Goal: Navigation & Orientation: Find specific page/section

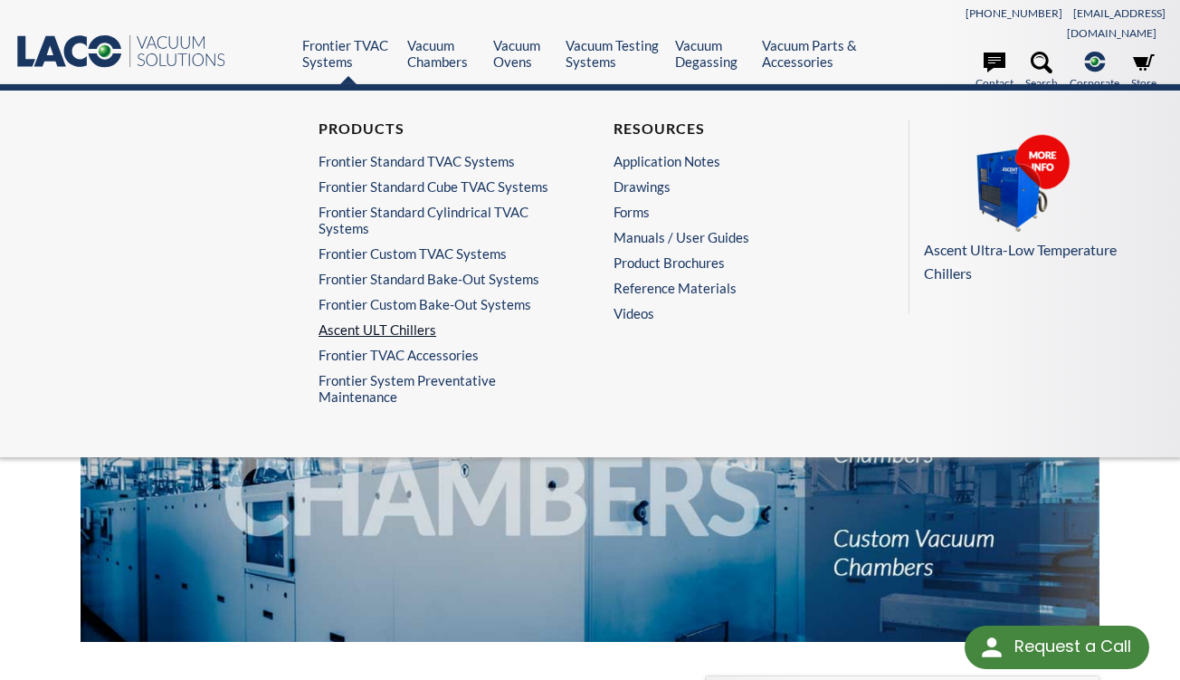
click at [387, 321] on link "Ascent ULT Chillers" at bounding box center [438, 329] width 239 height 16
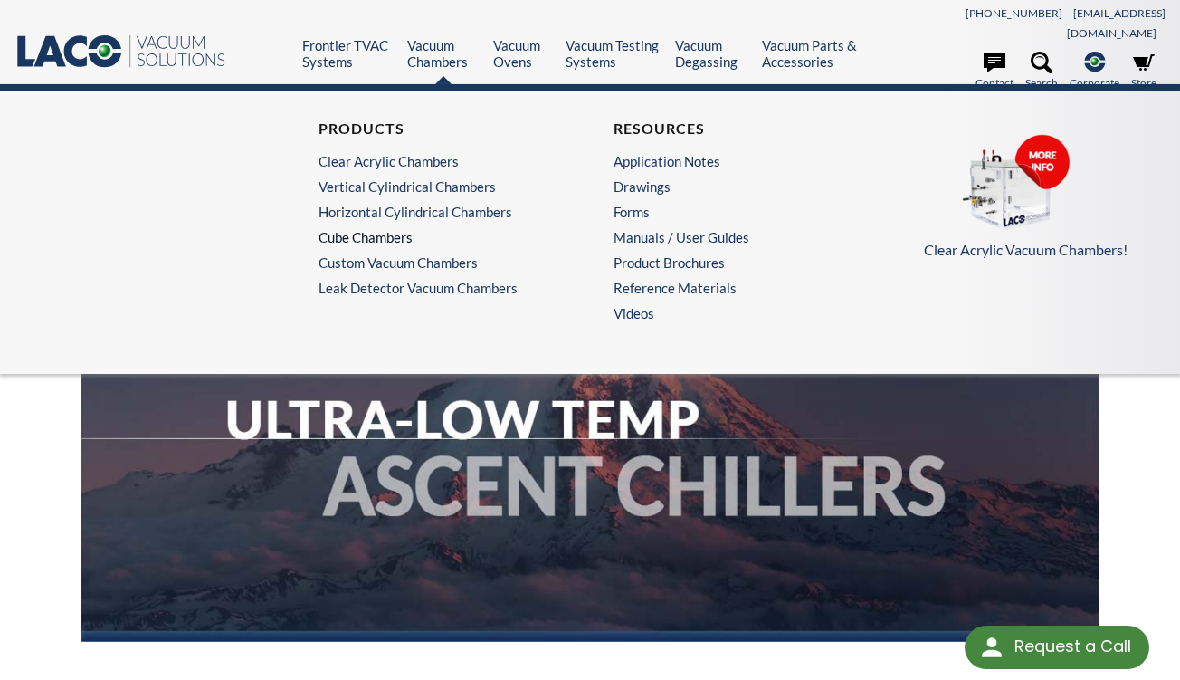
click at [369, 229] on link "Cube Chambers" at bounding box center [438, 237] width 239 height 16
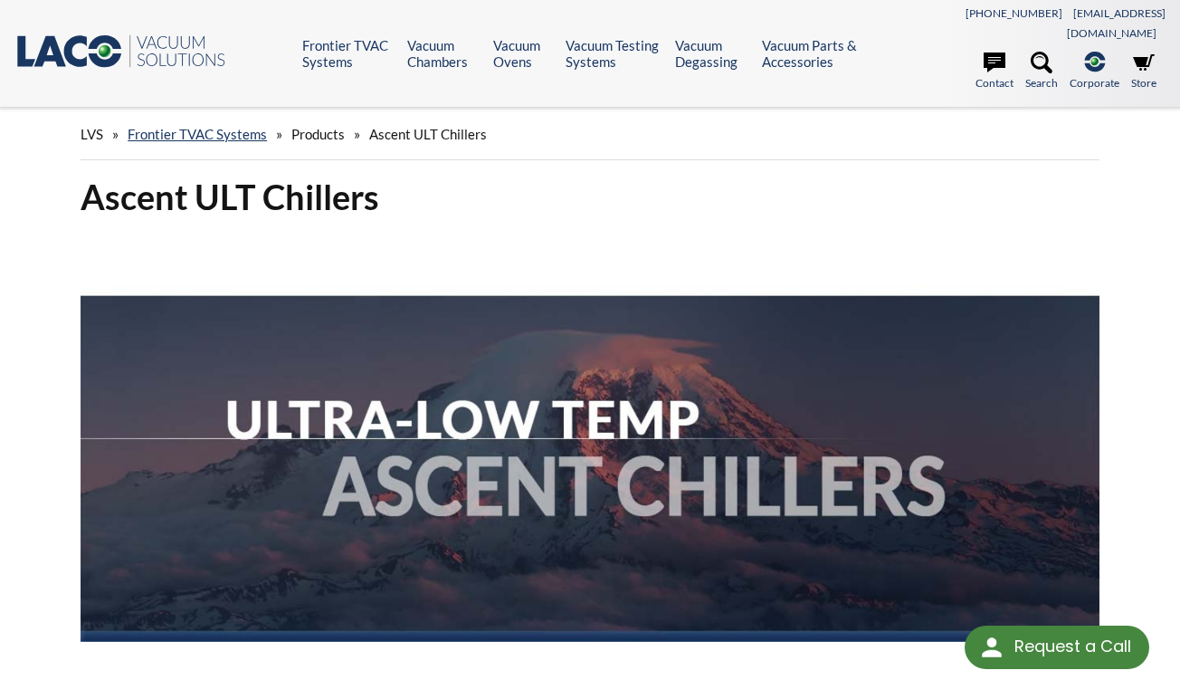
click at [995, 24] on nav "801-486-1004 info@lacotech.com Contact Search .st-0{fill:#193661;} .st-1{fill:u…" at bounding box center [1022, 53] width 288 height 85
click at [991, 52] on icon at bounding box center [995, 62] width 22 height 20
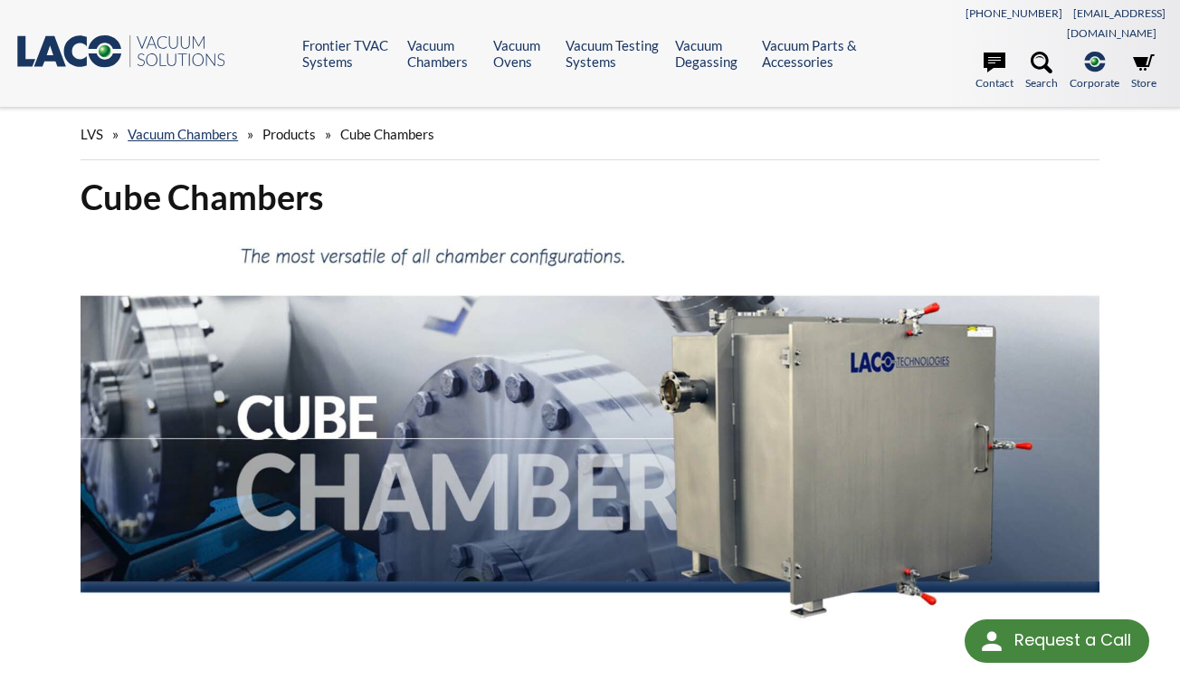
select select "Widget Language Translate"
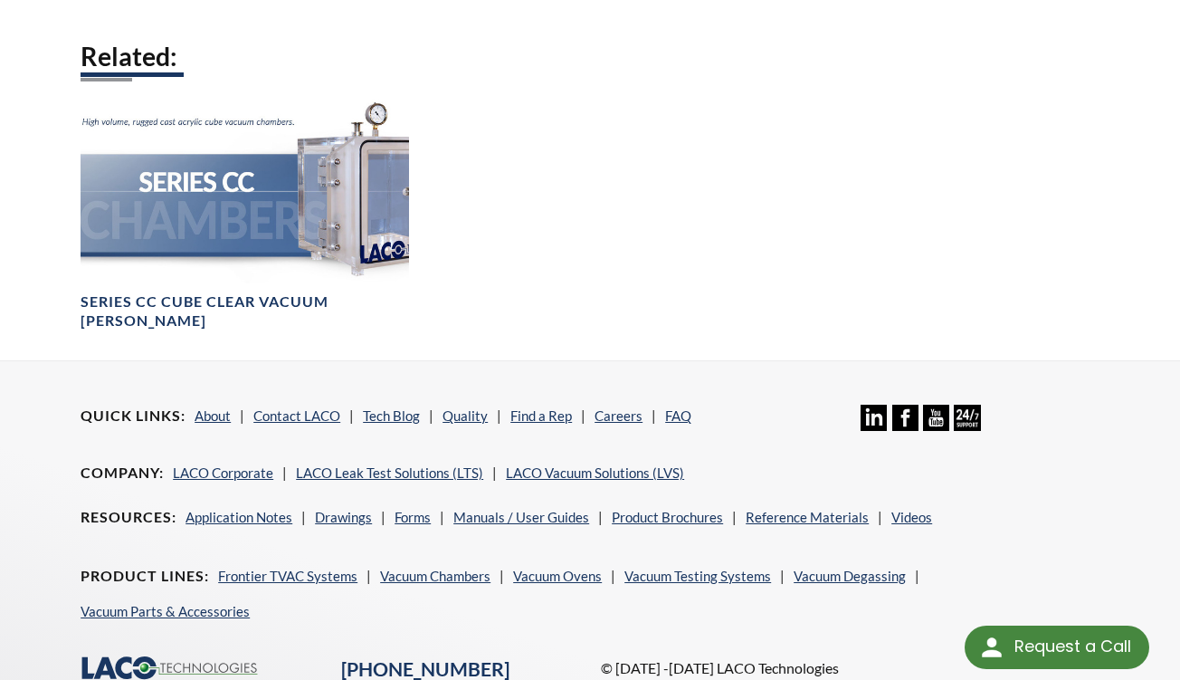
scroll to position [1784, 0]
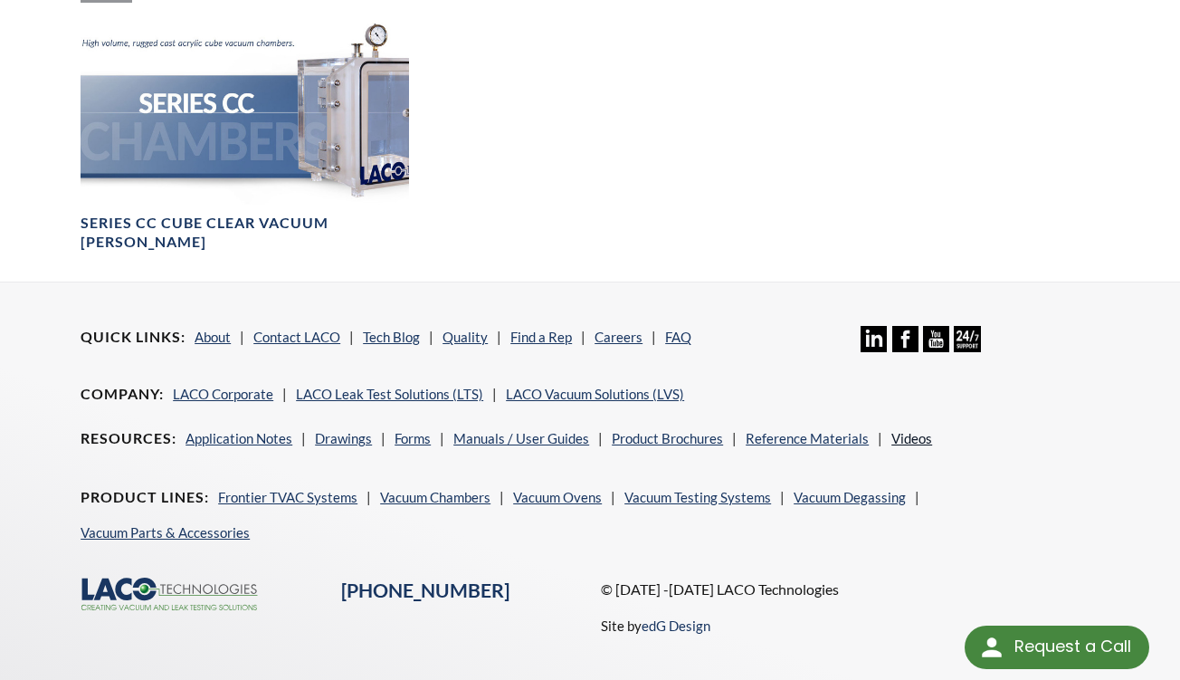
click at [907, 430] on link "Videos" at bounding box center [912, 438] width 41 height 16
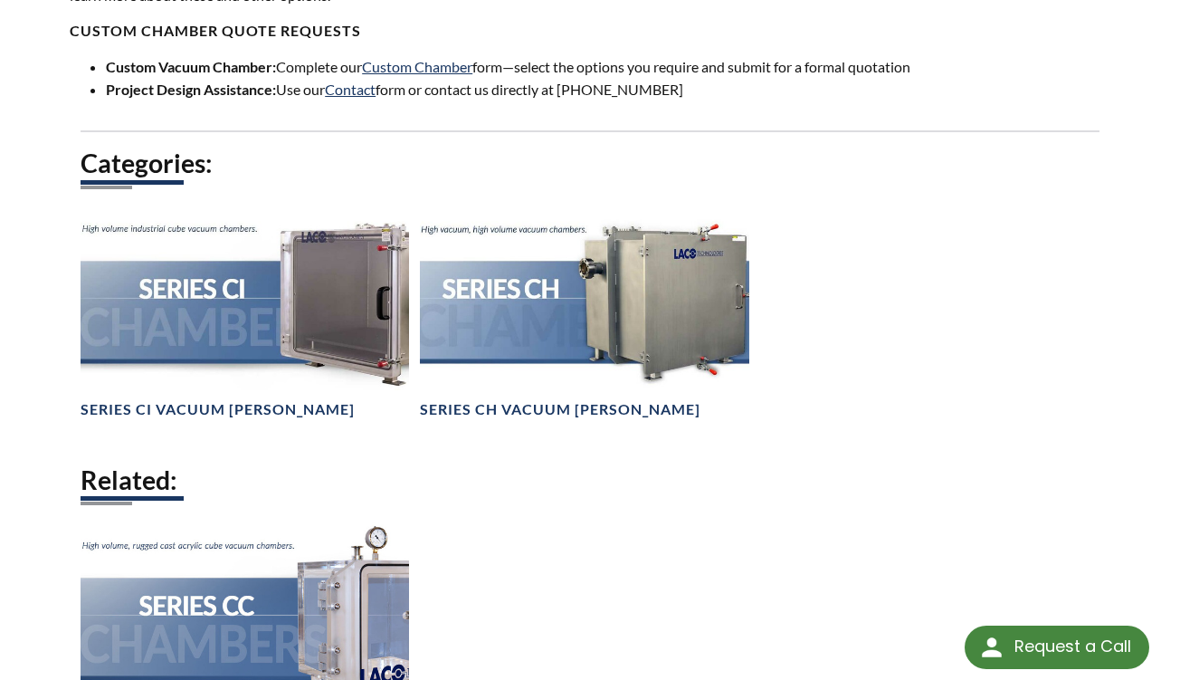
scroll to position [1281, 0]
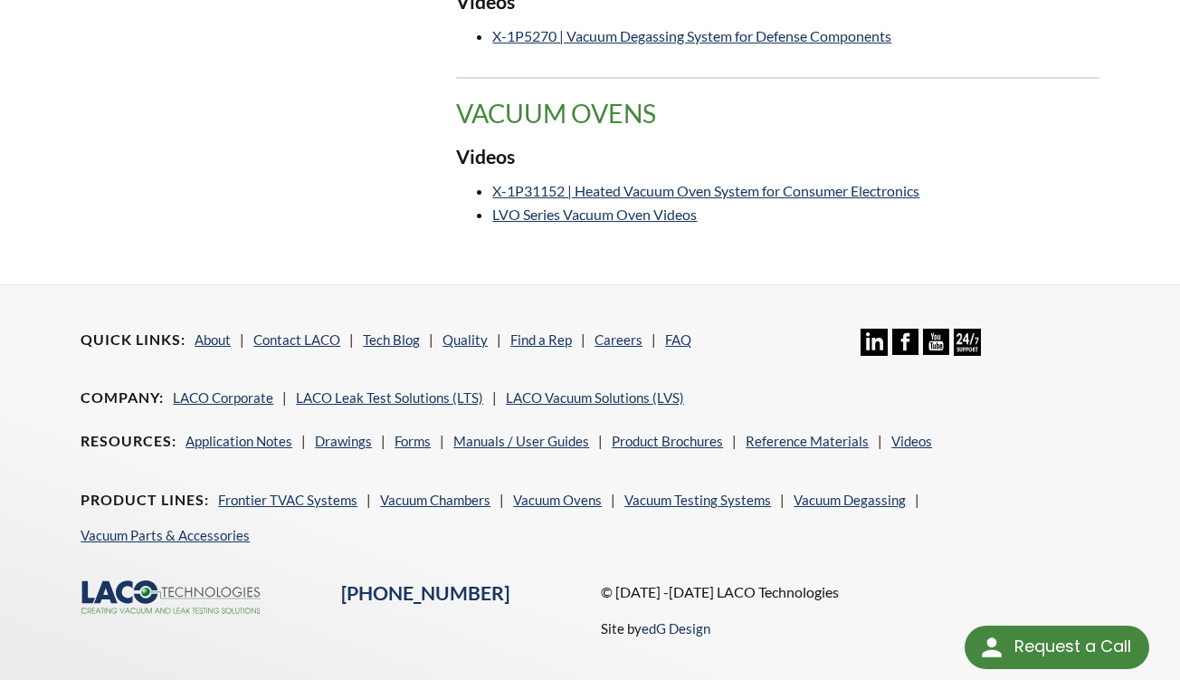
scroll to position [801, 0]
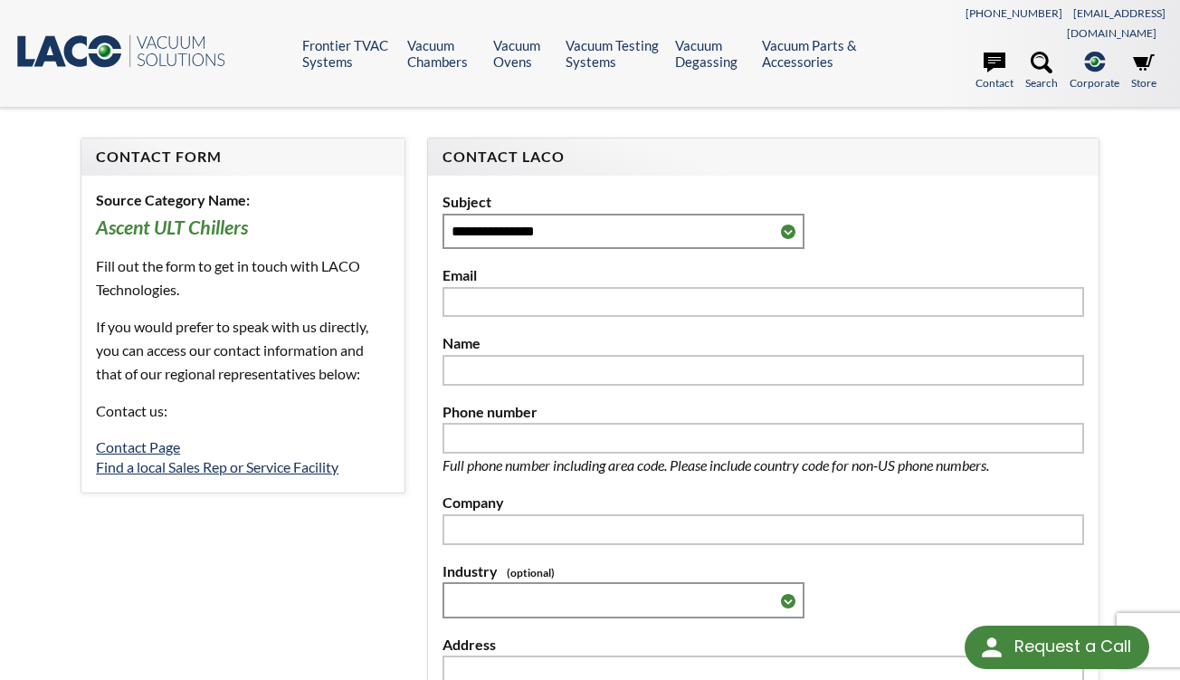
click at [87, 43] on icon ".st0{fill:#193661;} .st1{fill:url(#SVGID_1_);} .st2{enable-background:new ;} .s…" at bounding box center [122, 51] width 217 height 36
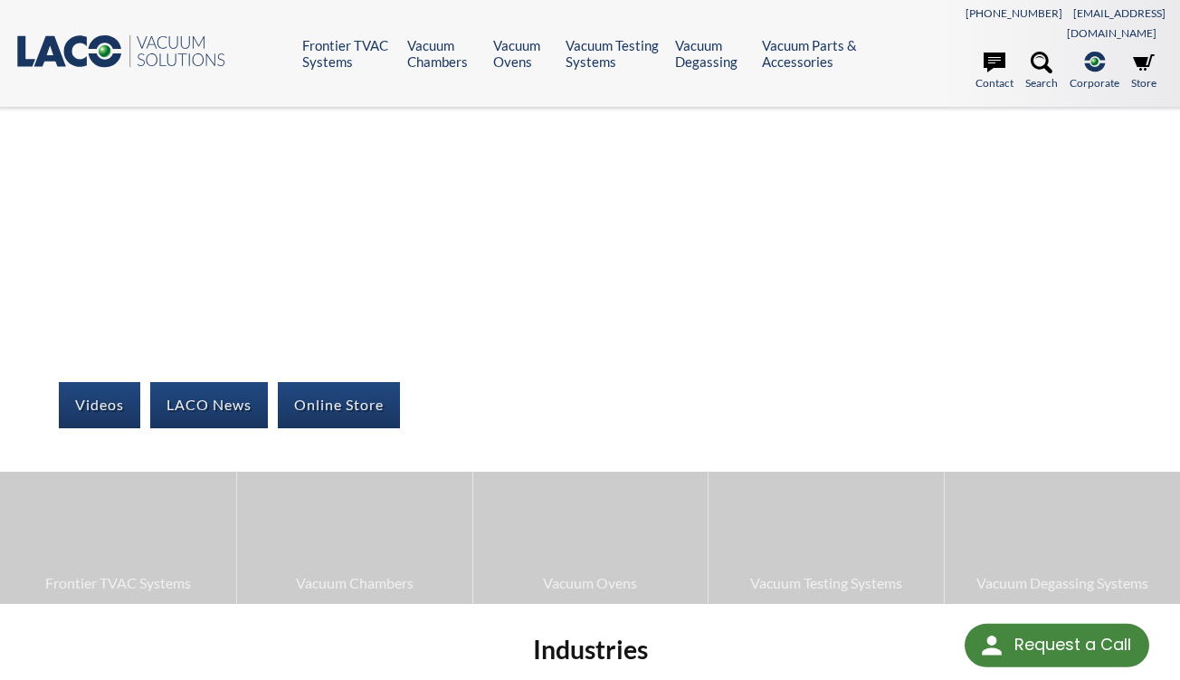
select select "Widget Language Translate"
click at [205, 387] on link "LACO News" at bounding box center [209, 404] width 118 height 45
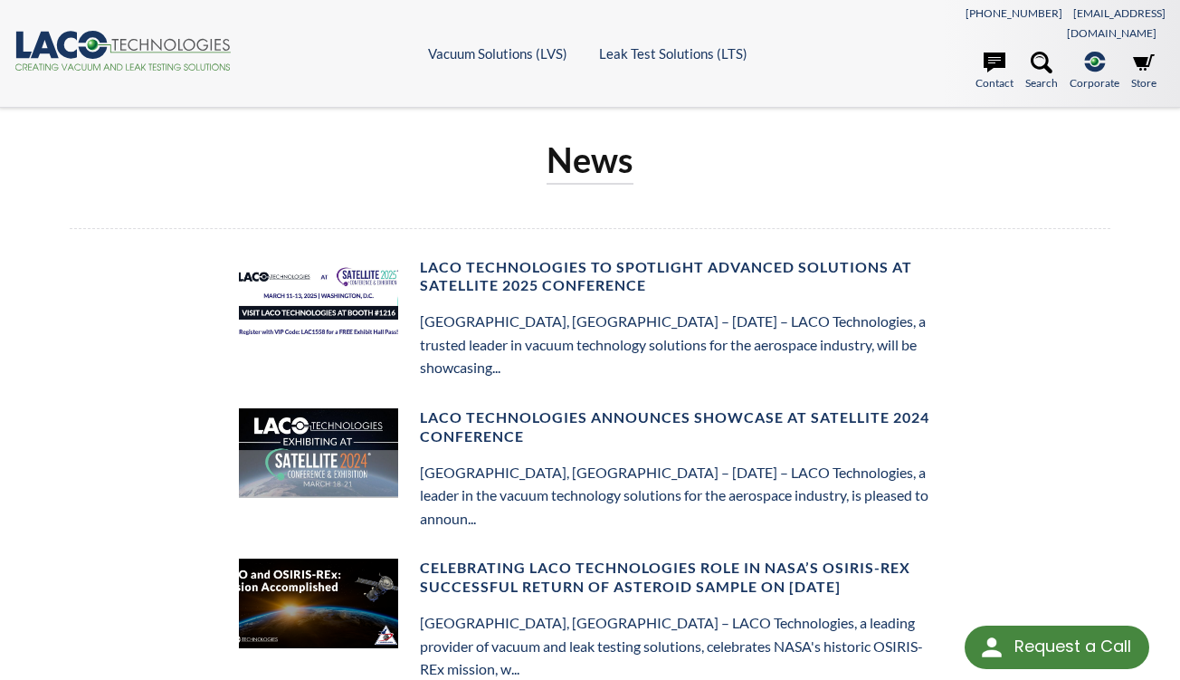
select select "Widget Language Translate"
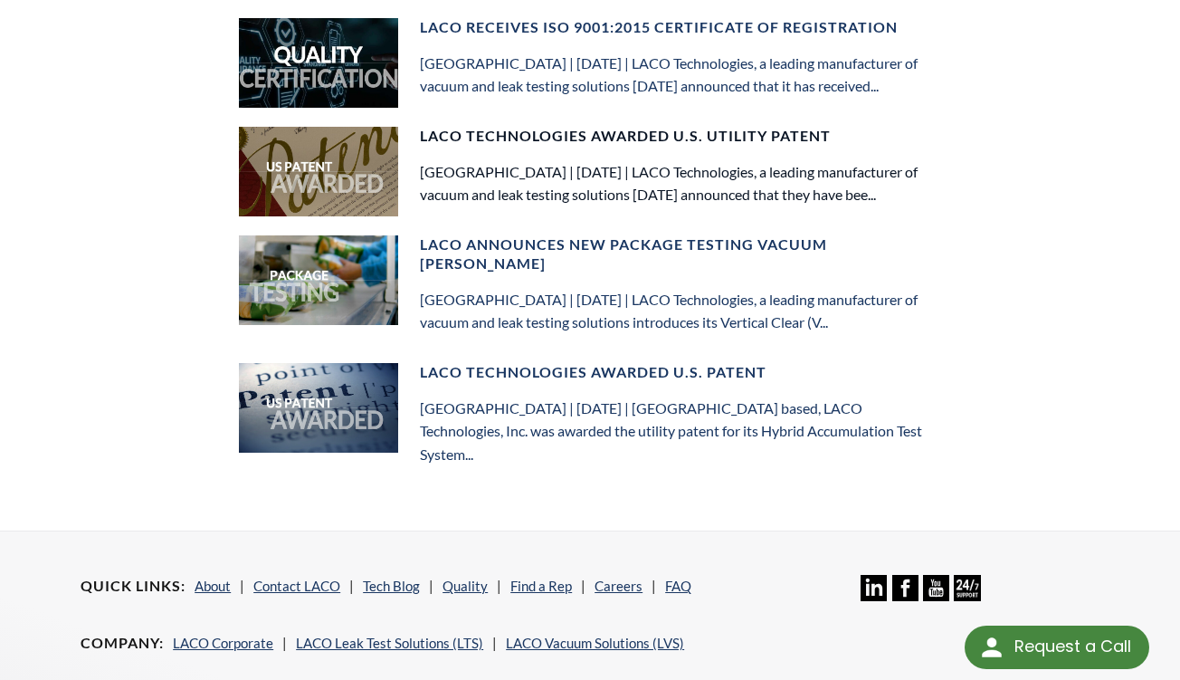
scroll to position [1274, 0]
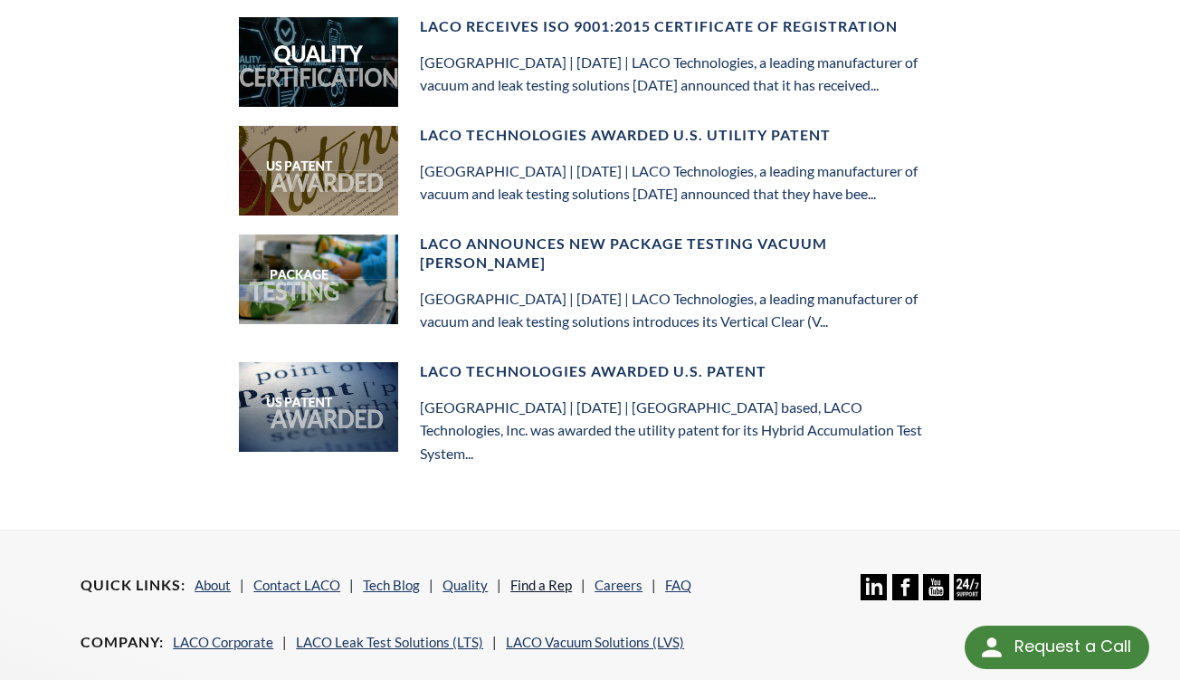
click at [553, 577] on link "Find a Rep" at bounding box center [541, 585] width 62 height 16
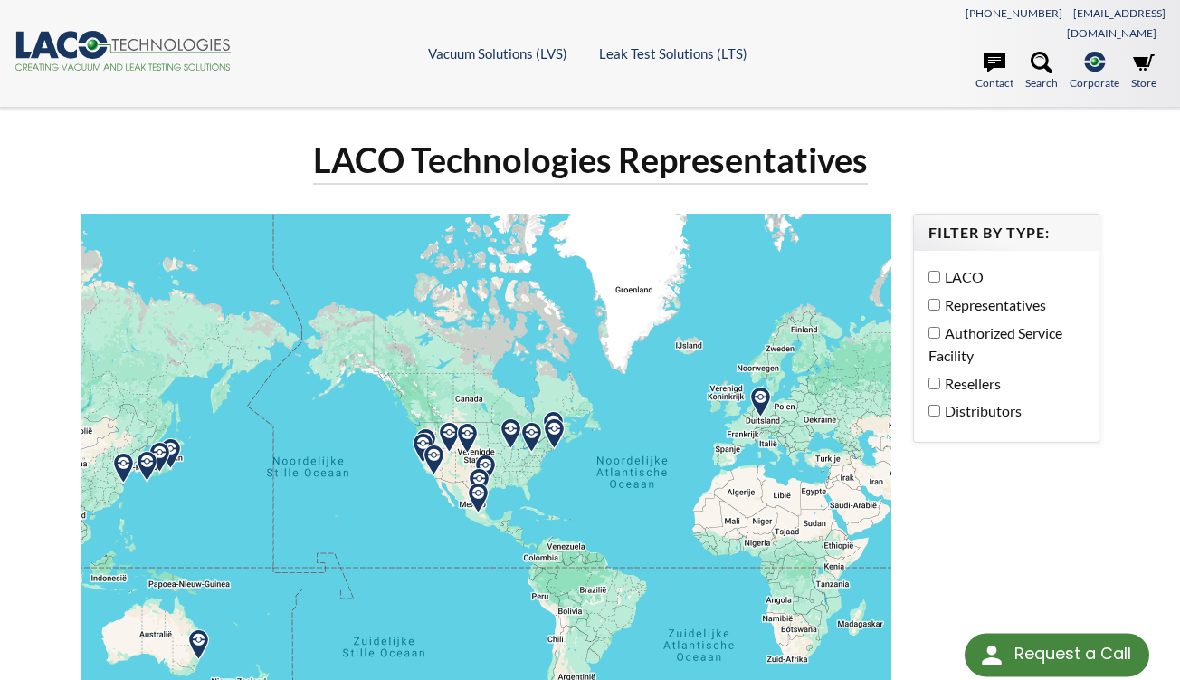
select select "Widget Language Translate"
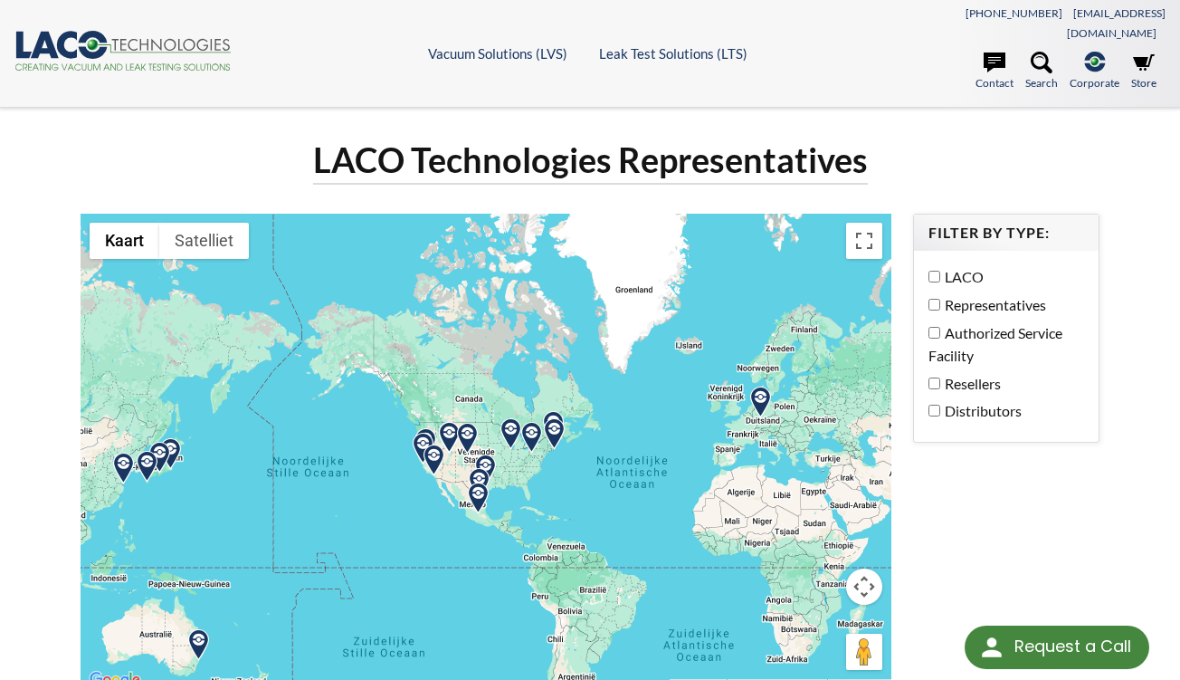
click at [763, 386] on img at bounding box center [761, 402] width 32 height 32
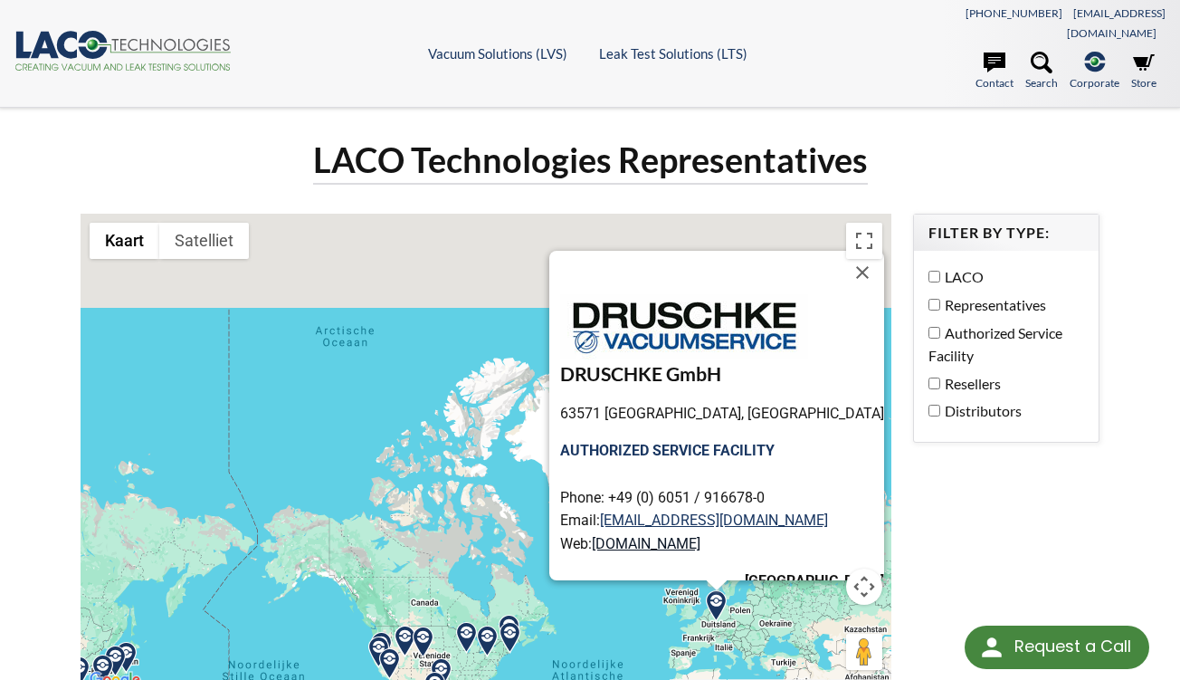
click at [692, 535] on link "[DOMAIN_NAME]" at bounding box center [646, 543] width 109 height 17
